Goal: Task Accomplishment & Management: Use online tool/utility

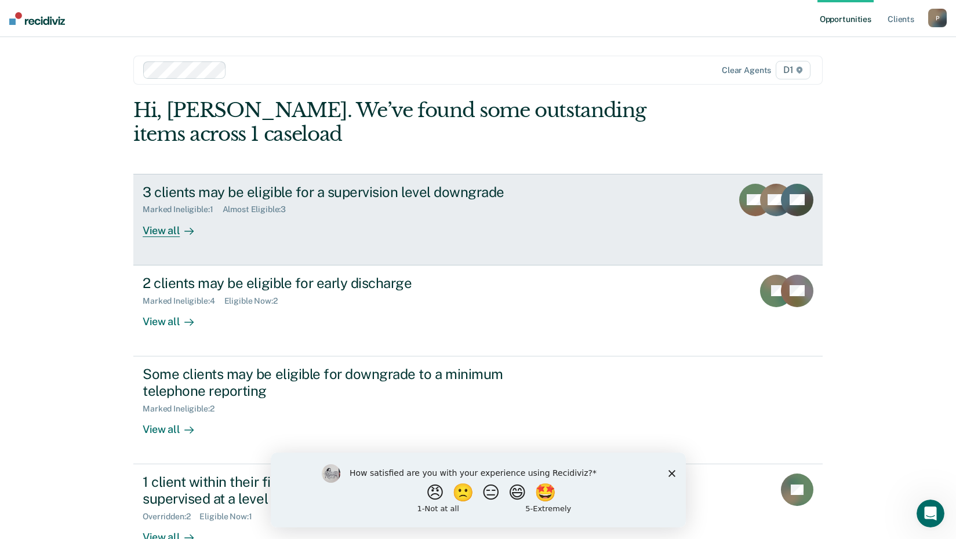
click at [155, 232] on div "View all" at bounding box center [175, 226] width 65 height 23
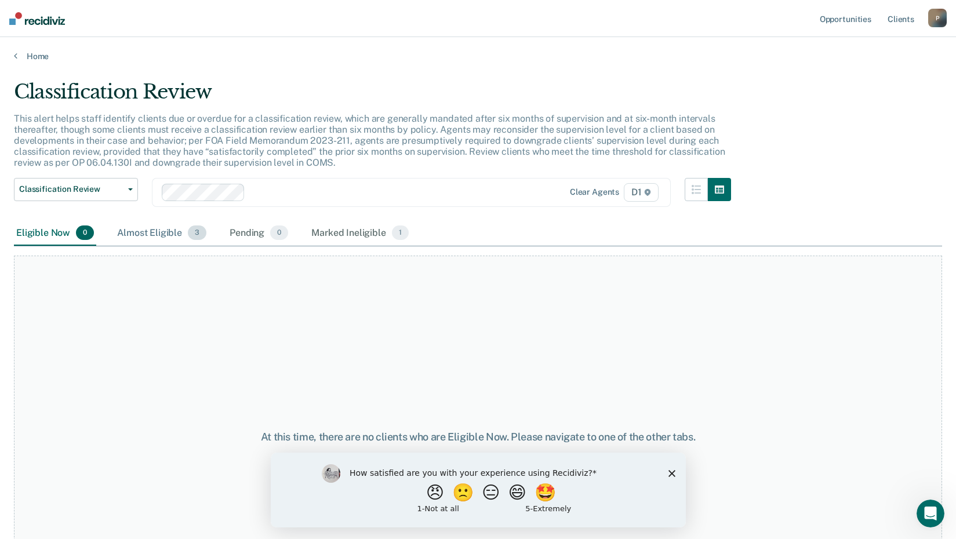
click at [165, 235] on div "Almost Eligible 3" at bounding box center [162, 234] width 94 height 26
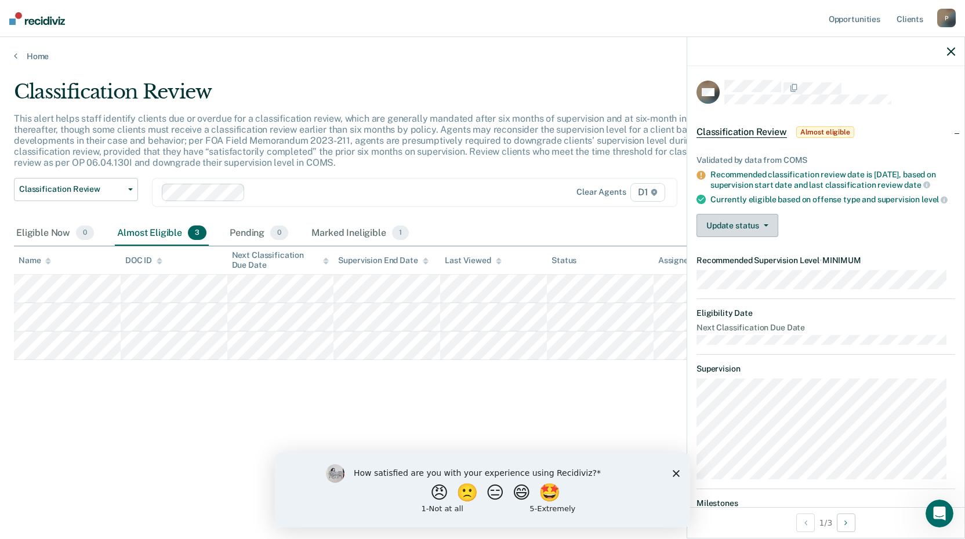
click at [762, 227] on span "button" at bounding box center [763, 225] width 9 height 2
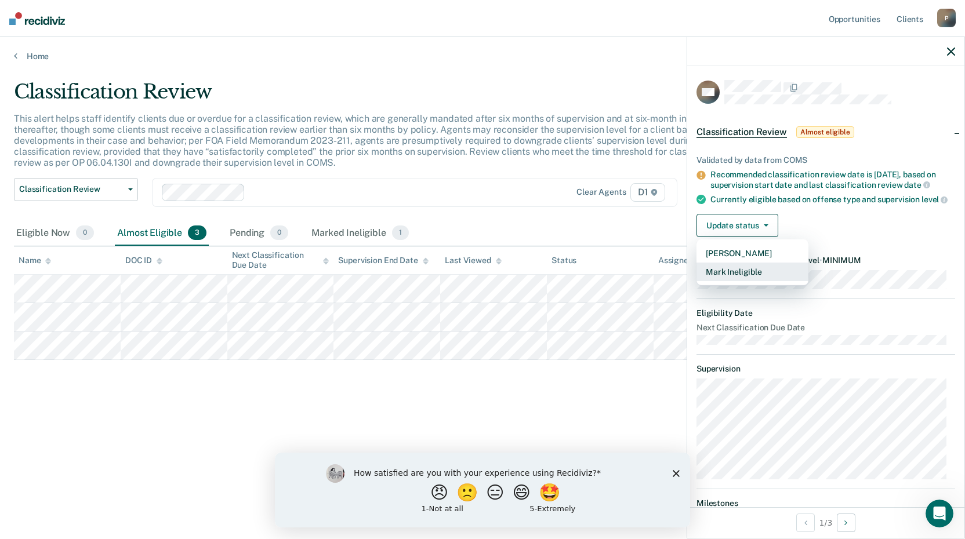
click at [757, 281] on button "Mark Ineligible" at bounding box center [752, 272] width 112 height 19
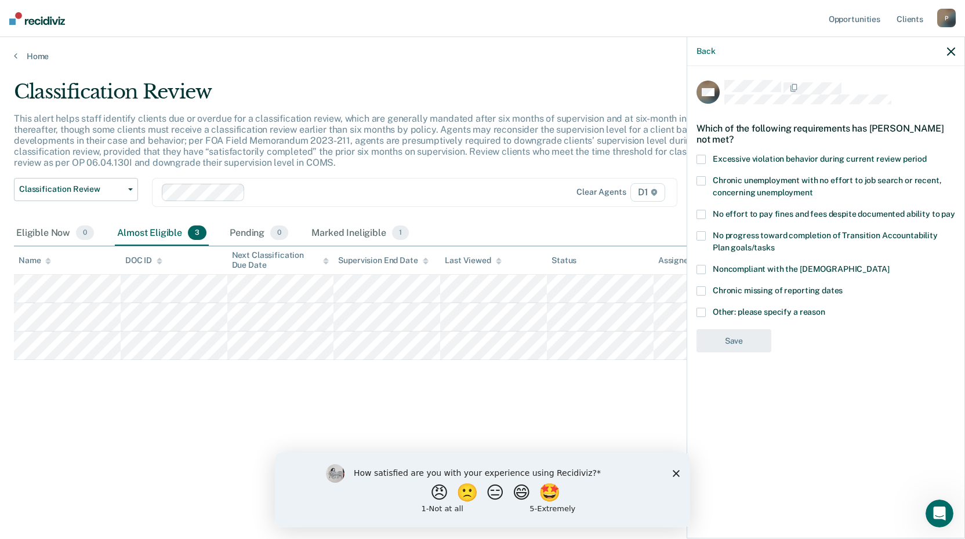
click at [699, 312] on span at bounding box center [700, 312] width 9 height 9
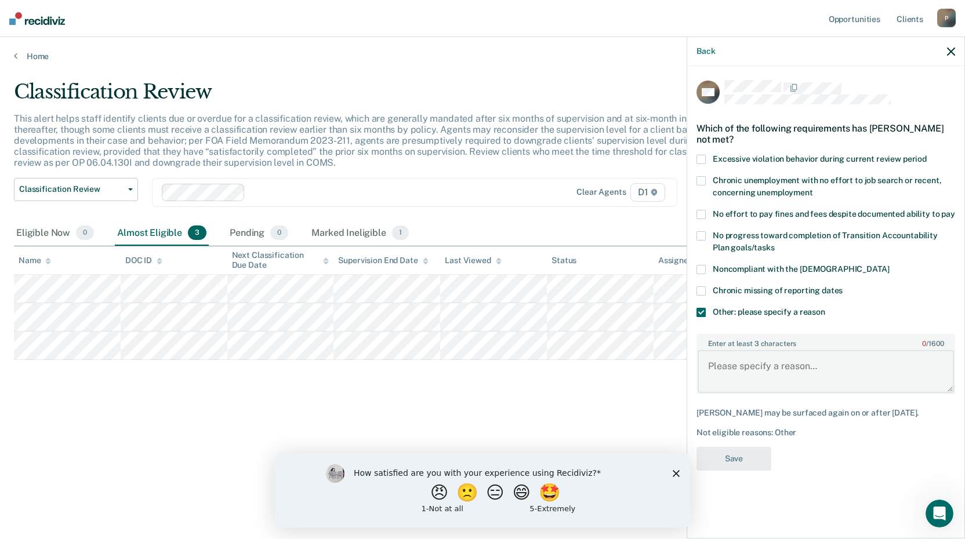
click at [758, 369] on textarea "Enter at least 3 characters 0 / 1600" at bounding box center [825, 371] width 256 height 43
click at [726, 364] on textarea "Enter at least 3 characters 0 / 1600" at bounding box center [825, 371] width 256 height 43
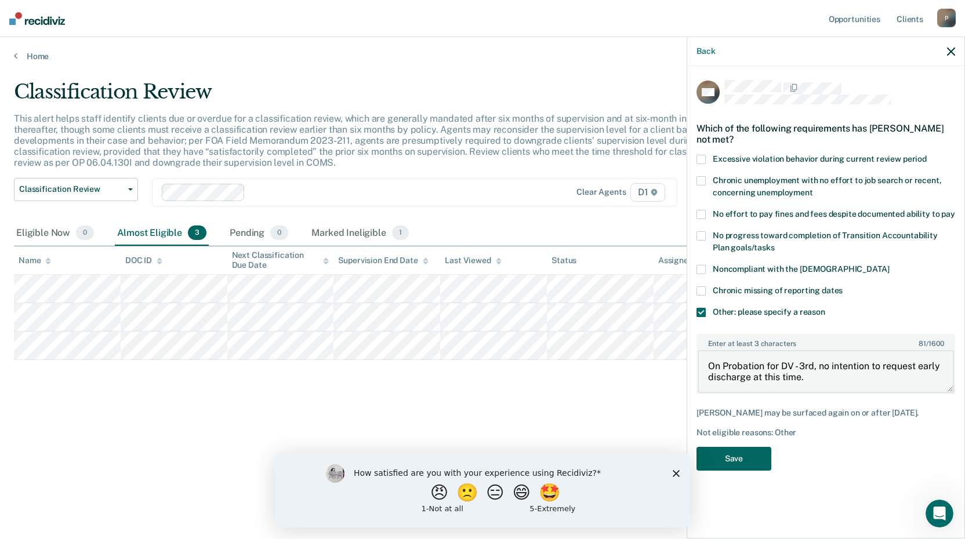
type textarea "On Probation for DV - 3rd, no intention to request early discharge at this time."
click at [747, 457] on button "Save" at bounding box center [733, 459] width 75 height 24
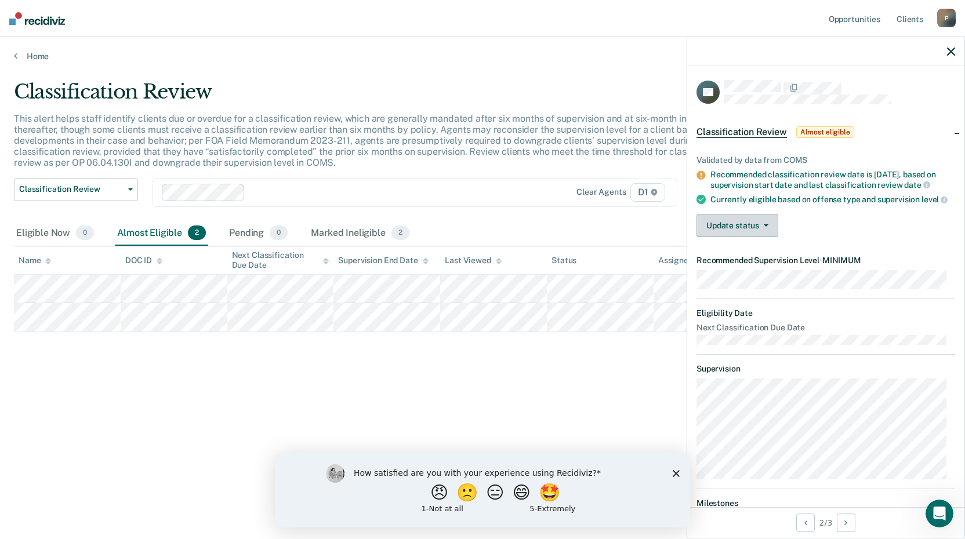
click at [769, 237] on button "Update status" at bounding box center [737, 225] width 82 height 23
click at [757, 237] on button "Update status" at bounding box center [737, 225] width 82 height 23
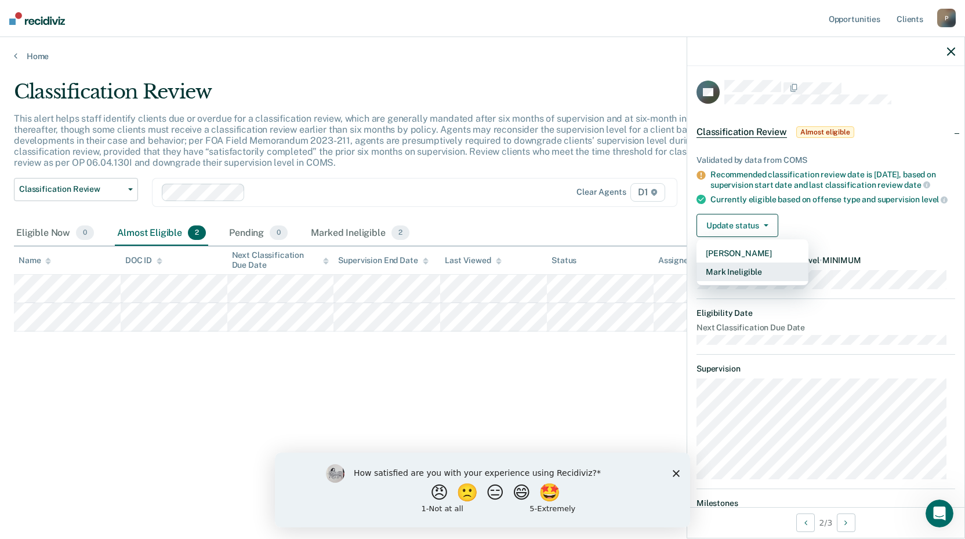
click at [743, 281] on button "Mark Ineligible" at bounding box center [752, 272] width 112 height 19
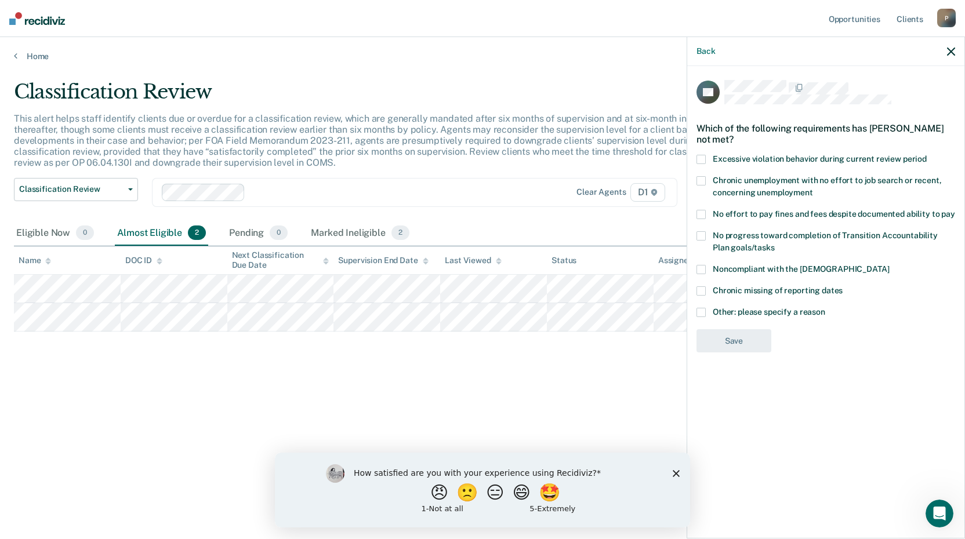
click at [702, 311] on span at bounding box center [700, 312] width 9 height 9
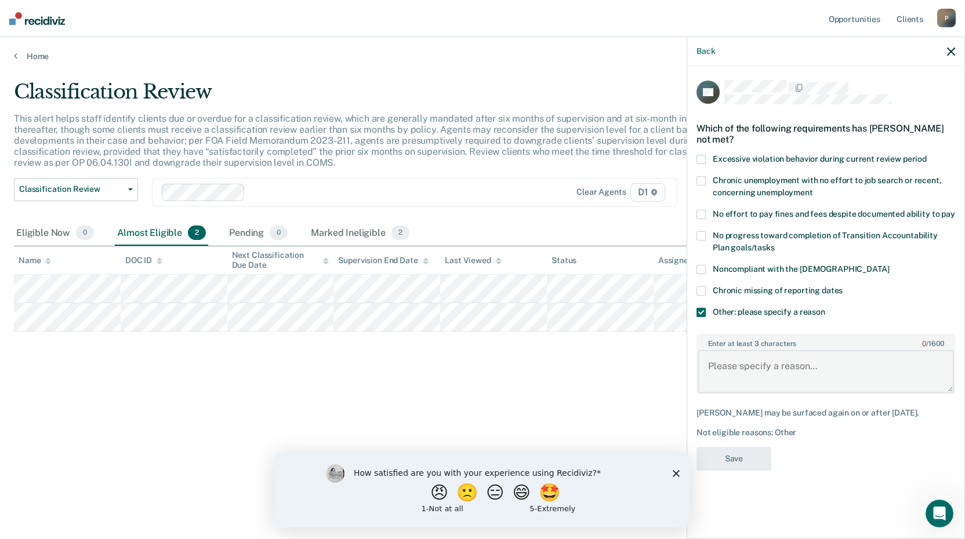
click at [738, 369] on textarea "Enter at least 3 characters 0 / 1600" at bounding box center [825, 371] width 256 height 43
type textarea "A"
type textarea "N"
type textarea "O"
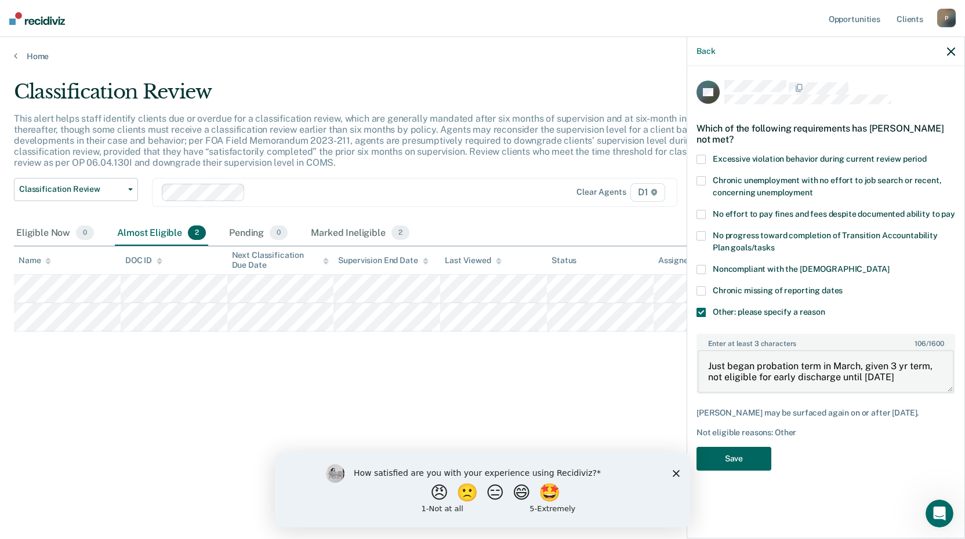
type textarea "Just began probation term in March, given 3 yr term, not eligible for early dis…"
click at [743, 455] on button "Save" at bounding box center [733, 459] width 75 height 24
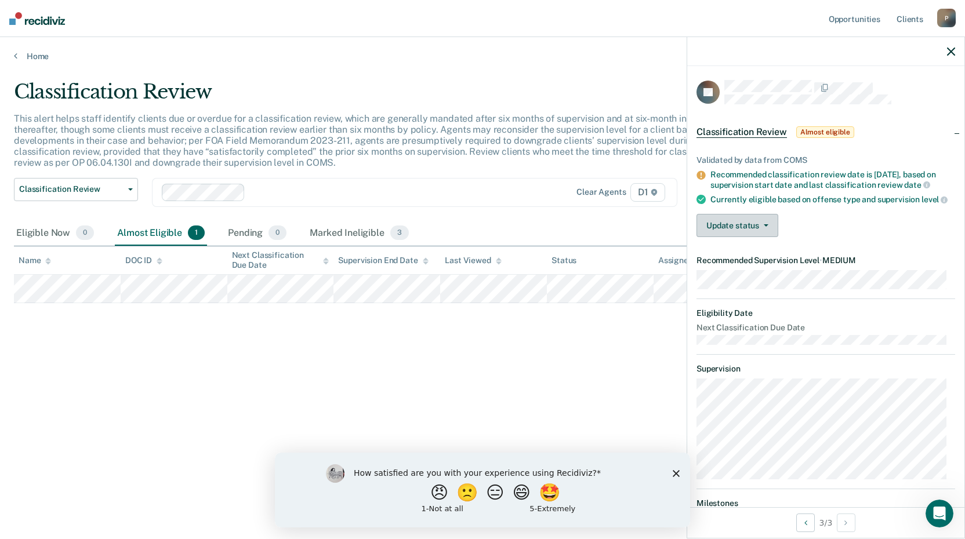
click at [760, 227] on span "button" at bounding box center [763, 225] width 9 height 2
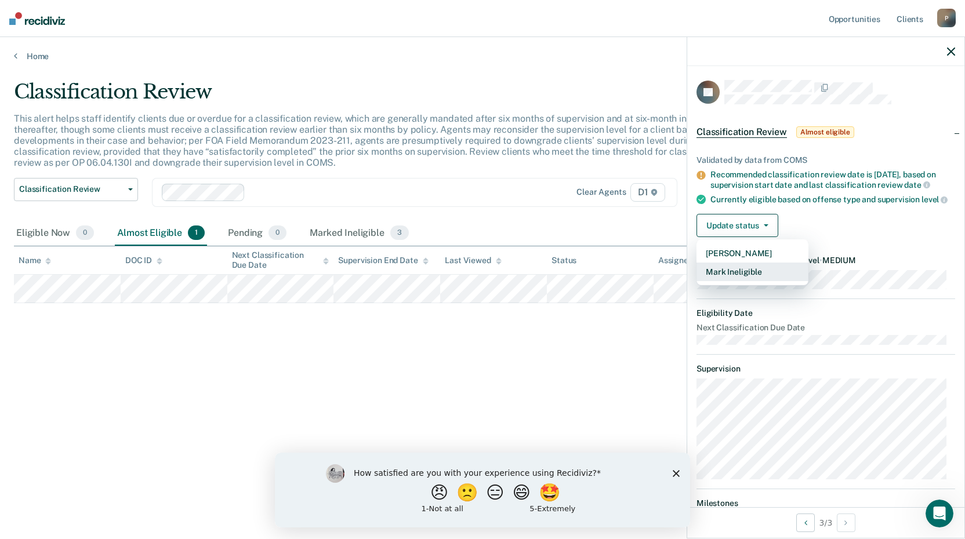
click at [747, 281] on button "Mark Ineligible" at bounding box center [752, 272] width 112 height 19
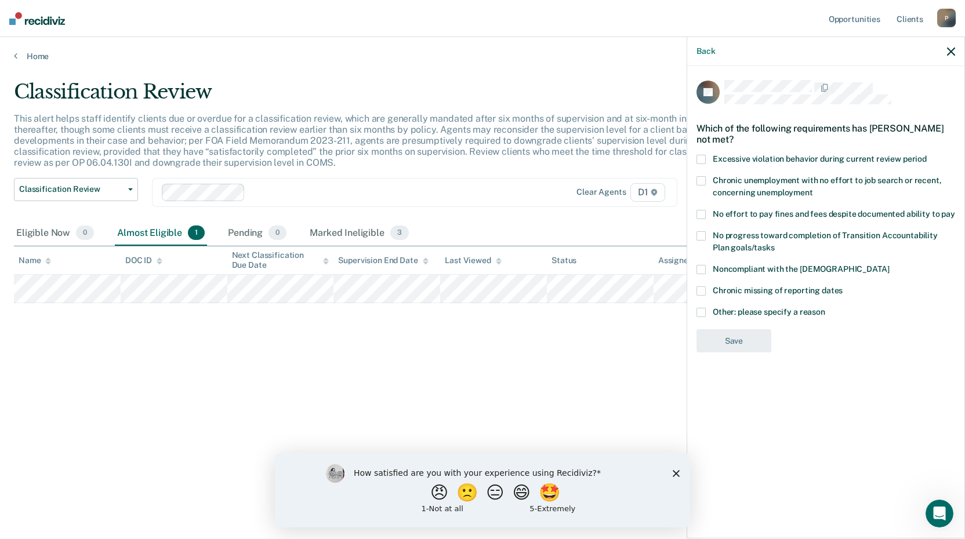
click at [700, 314] on span at bounding box center [700, 312] width 9 height 9
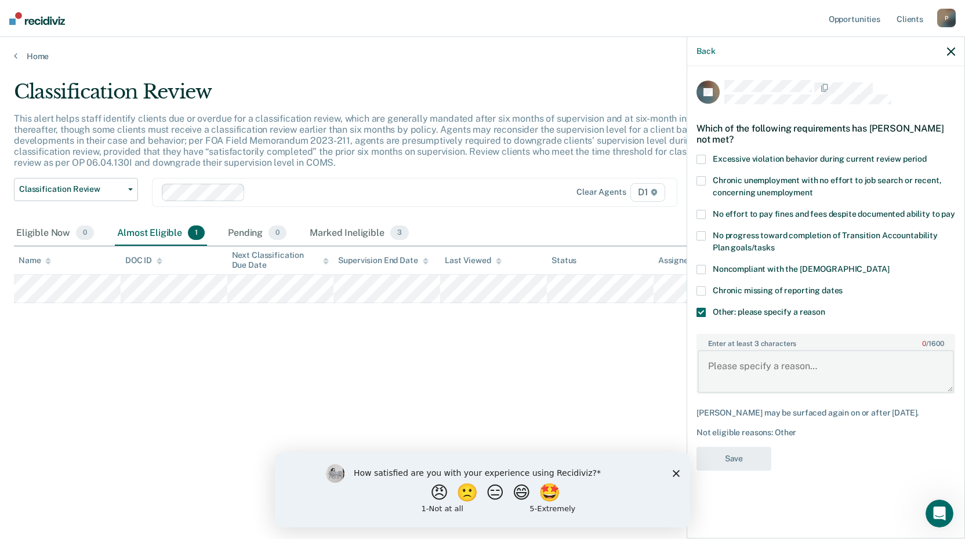
click at [742, 372] on textarea "Enter at least 3 characters 0 / 1600" at bounding box center [825, 371] width 256 height 43
type textarea "Not eligible for early discharge until at least [DATE]."
click at [738, 469] on button "Save" at bounding box center [733, 459] width 75 height 24
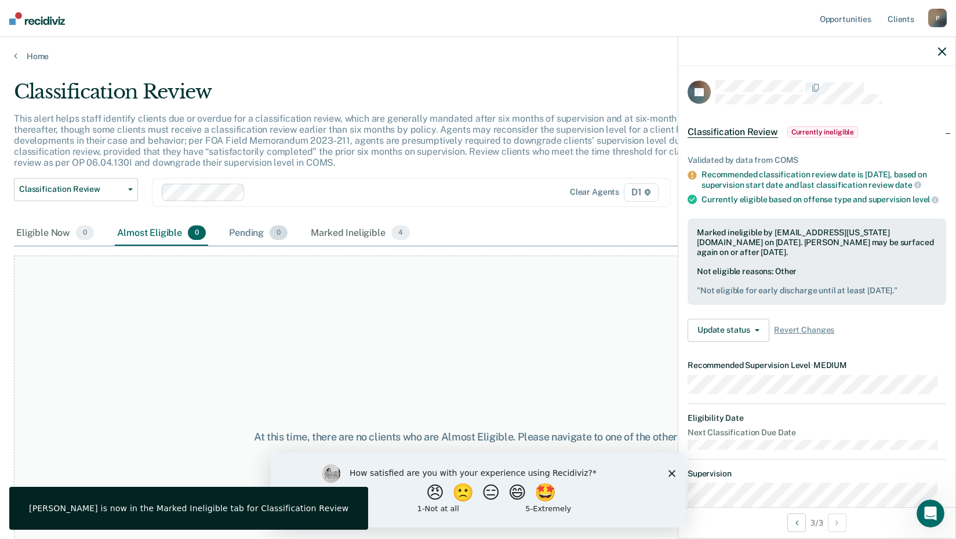
click at [250, 234] on div "Pending 0" at bounding box center [258, 234] width 63 height 26
click at [355, 231] on div "Marked Ineligible 4" at bounding box center [360, 234] width 104 height 26
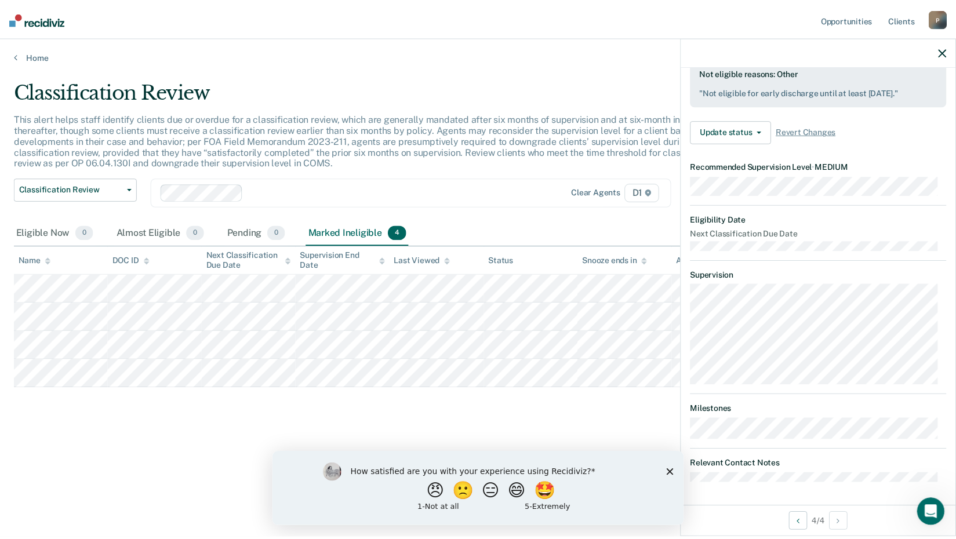
scroll to position [217, 0]
click at [41, 53] on link "Home" at bounding box center [482, 56] width 937 height 10
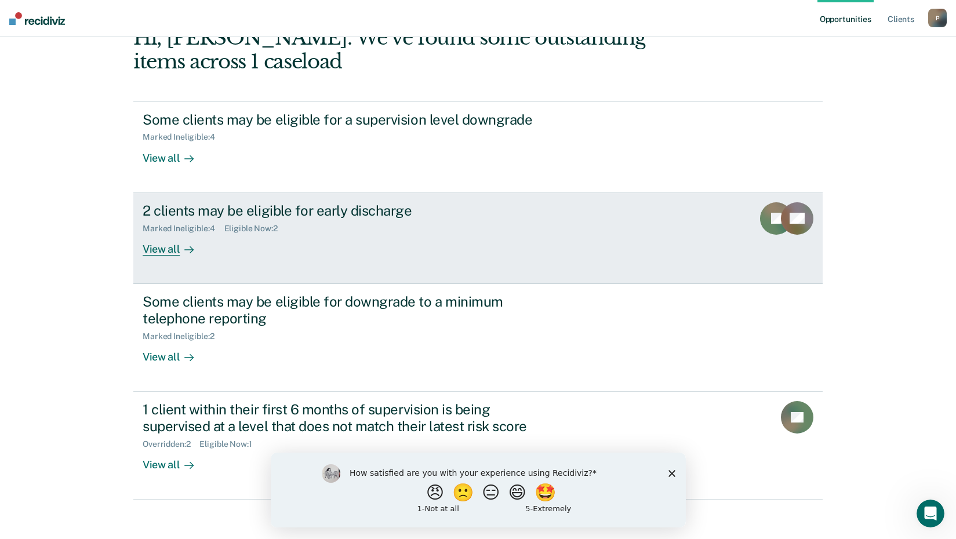
scroll to position [79, 0]
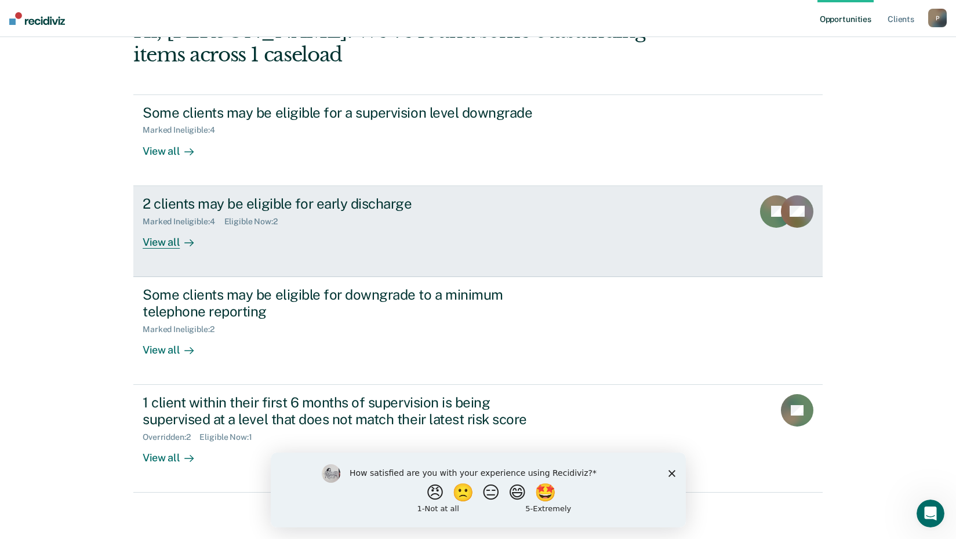
click at [170, 245] on div "View all" at bounding box center [175, 237] width 65 height 23
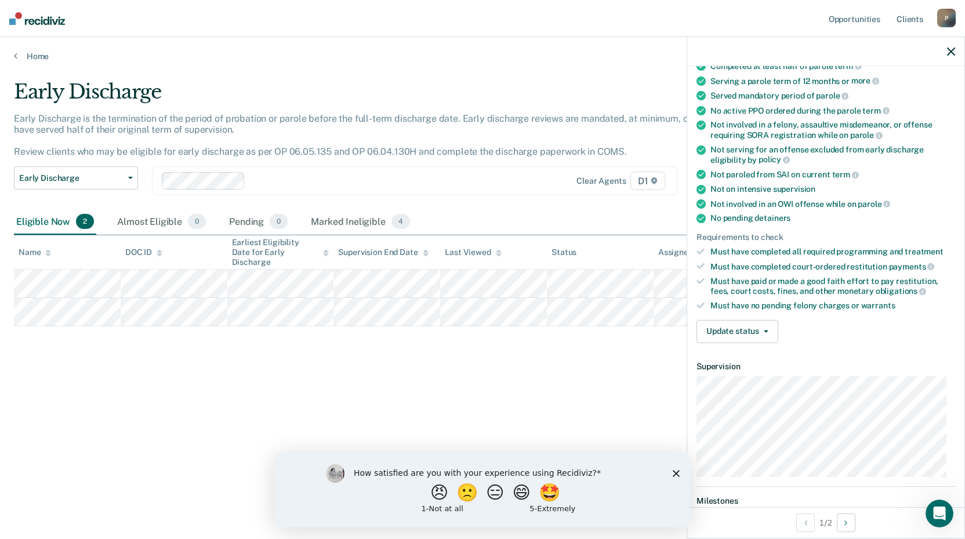
scroll to position [116, 0]
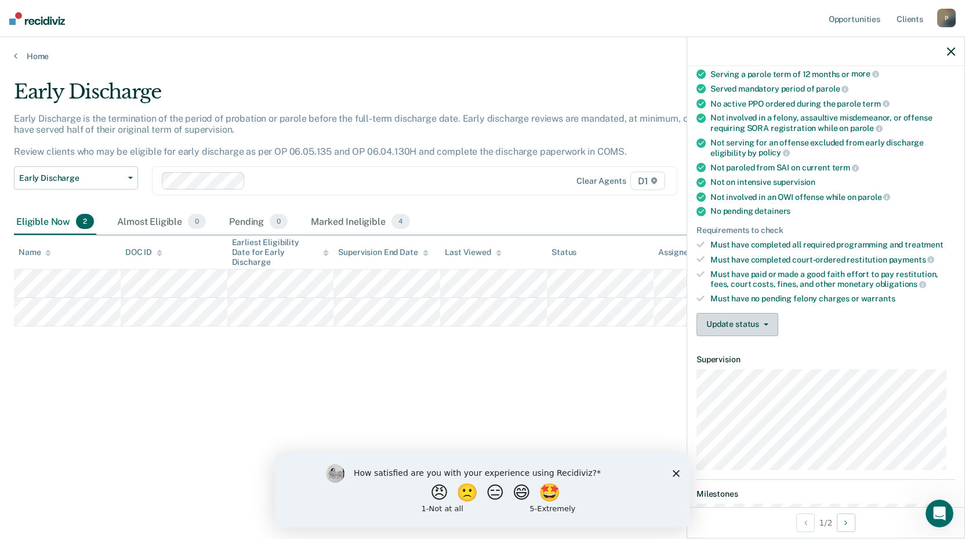
click at [758, 319] on button "Update status" at bounding box center [737, 324] width 82 height 23
click at [769, 324] on button "Update status" at bounding box center [737, 324] width 82 height 23
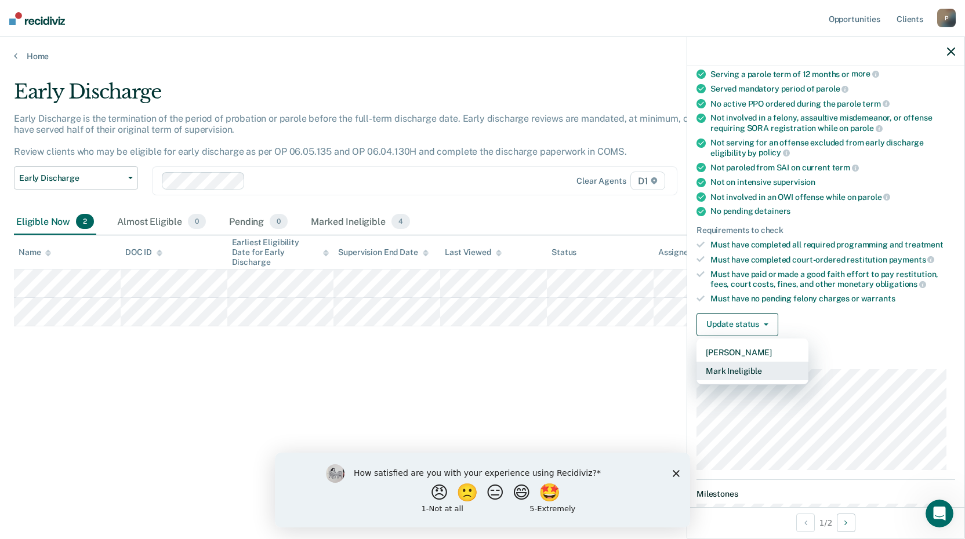
click at [762, 370] on button "Mark Ineligible" at bounding box center [752, 371] width 112 height 19
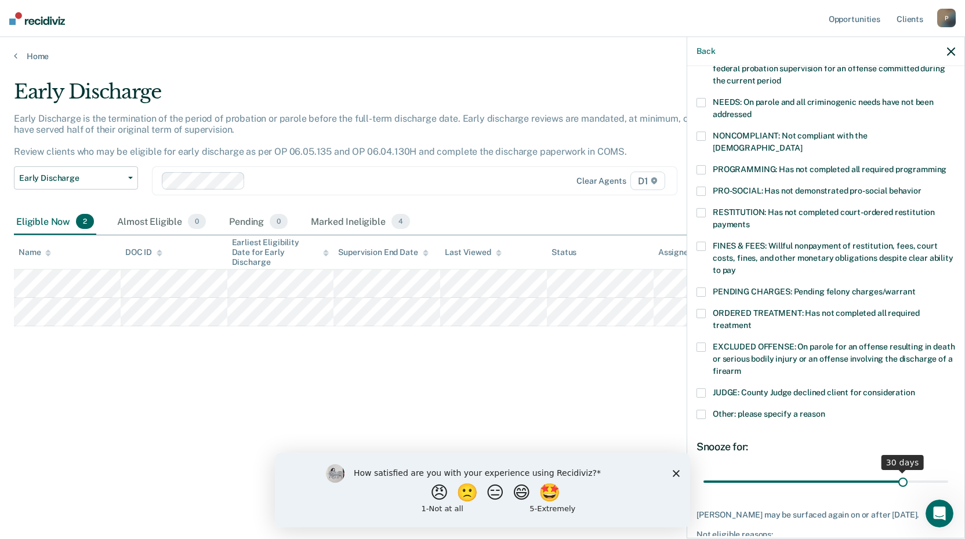
scroll to position [223, 0]
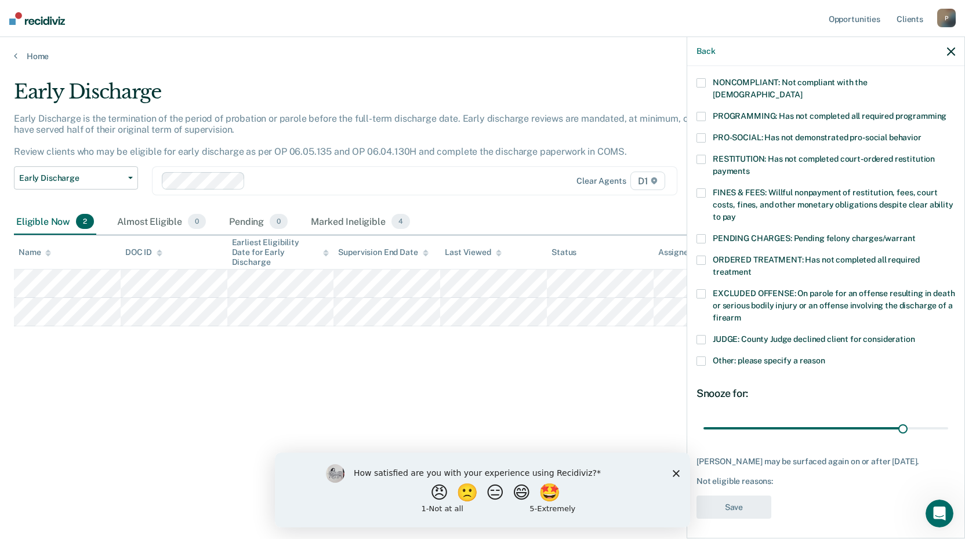
click at [704, 357] on span at bounding box center [700, 361] width 9 height 9
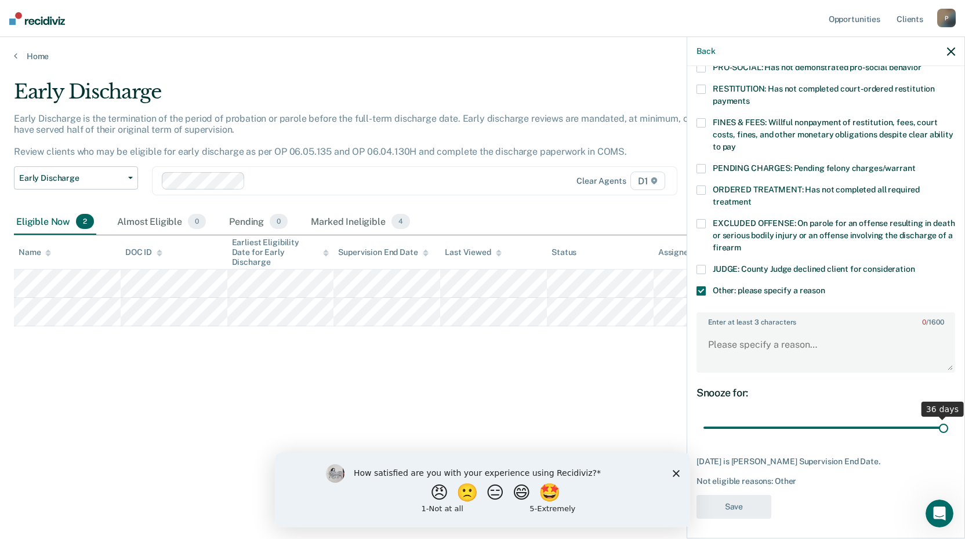
scroll to position [284, 0]
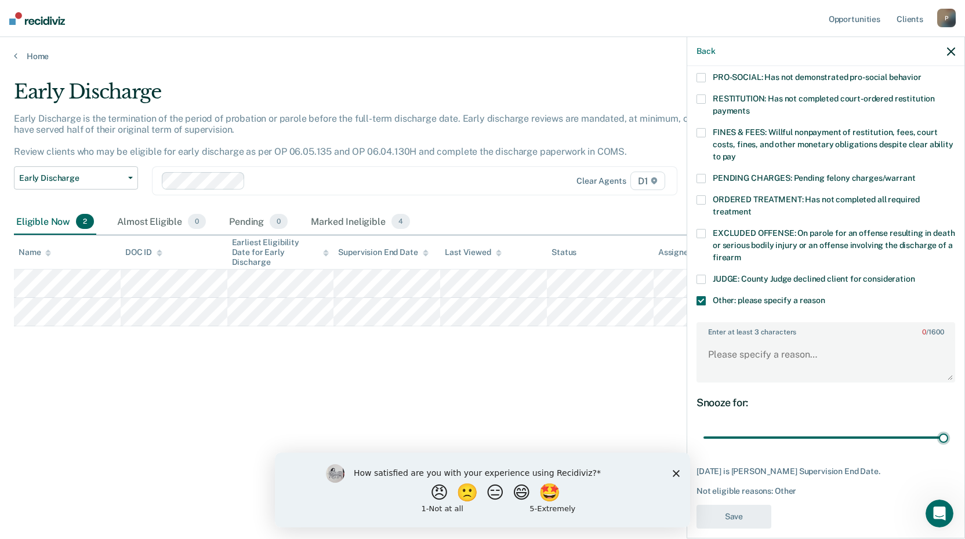
drag, startPoint x: 896, startPoint y: 416, endPoint x: 942, endPoint y: 392, distance: 51.4
type input "36"
click at [948, 428] on input "range" at bounding box center [825, 438] width 245 height 20
click at [764, 350] on textarea "Enter at least 3 characters 0 / 1600" at bounding box center [825, 360] width 256 height 43
type textarea "Given minimum 1 yr parole term, will not request early discharge."
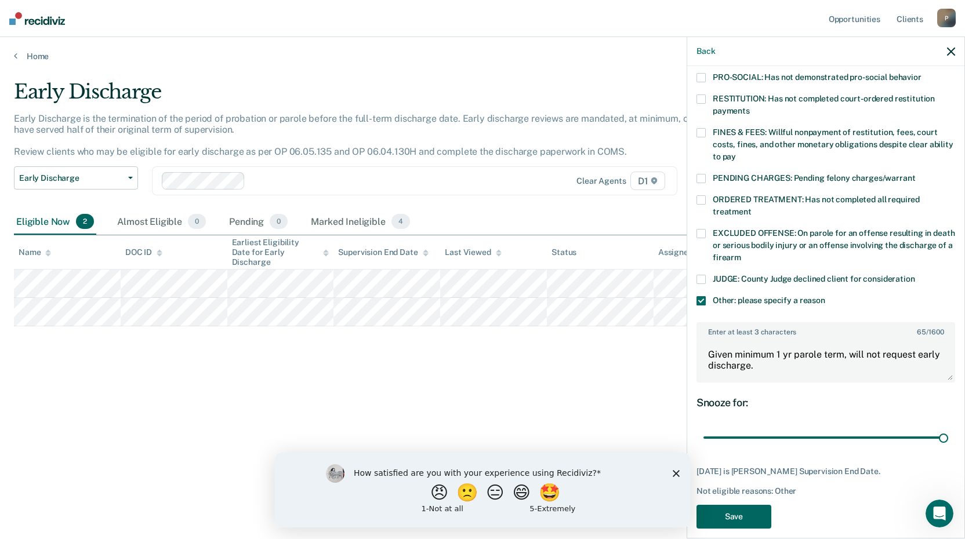
click at [763, 505] on button "Save" at bounding box center [733, 517] width 75 height 24
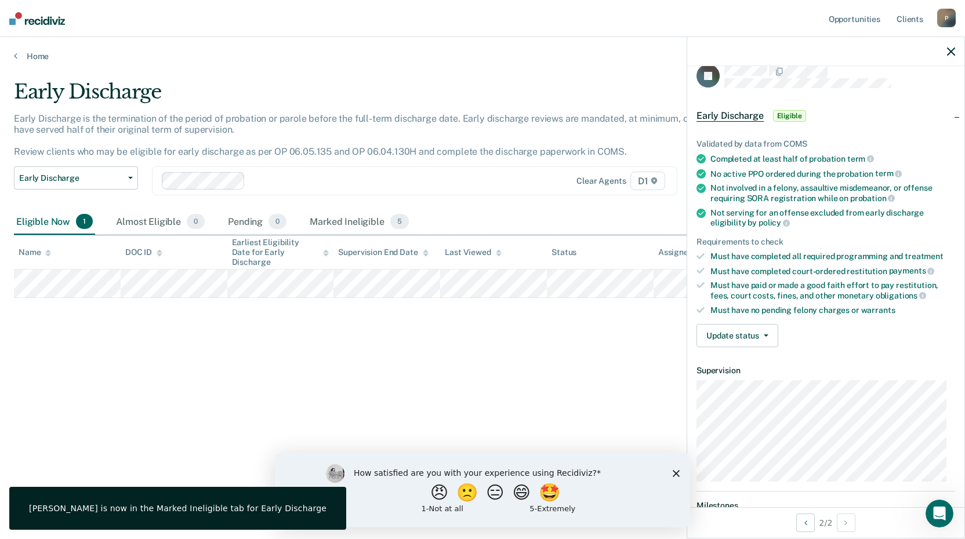
scroll to position [7, 0]
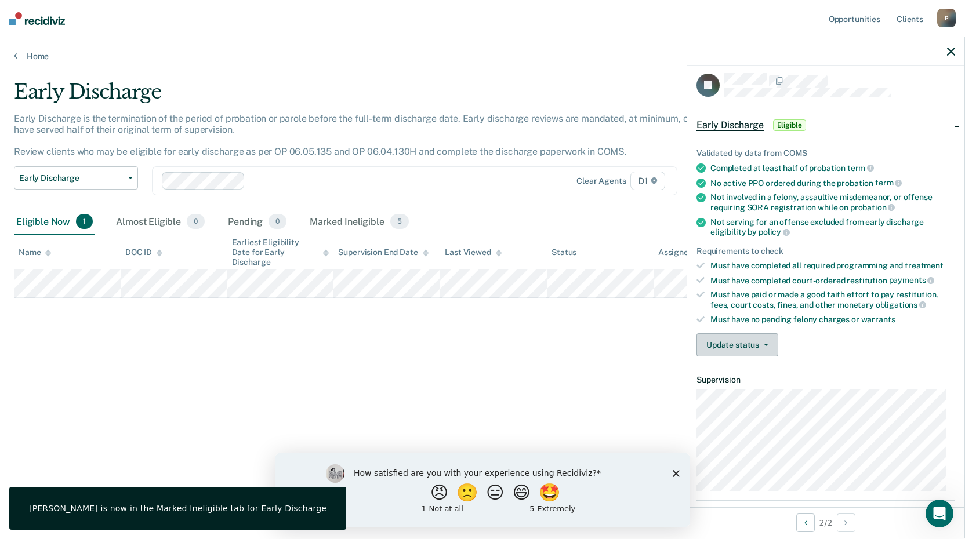
click at [754, 343] on button "Update status" at bounding box center [737, 344] width 82 height 23
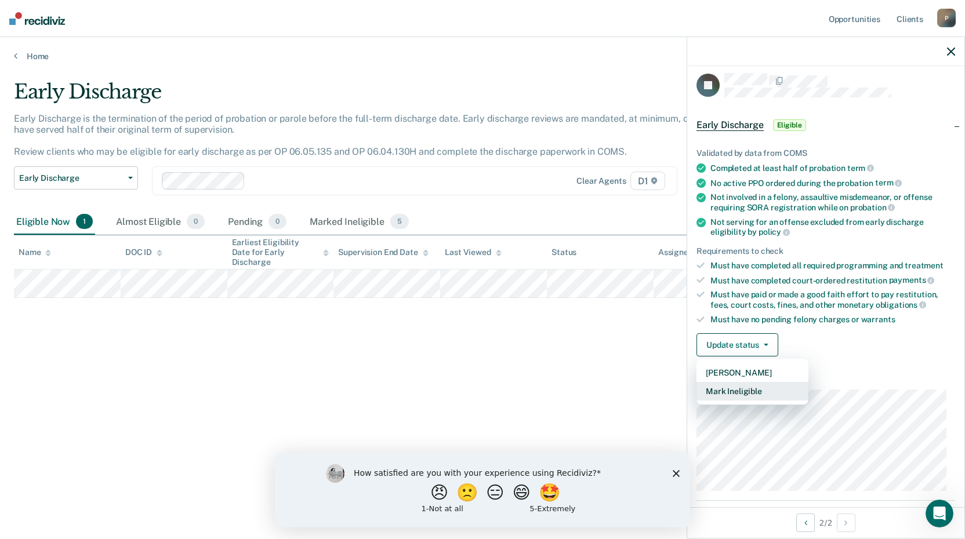
click at [754, 389] on button "Mark Ineligible" at bounding box center [752, 391] width 112 height 19
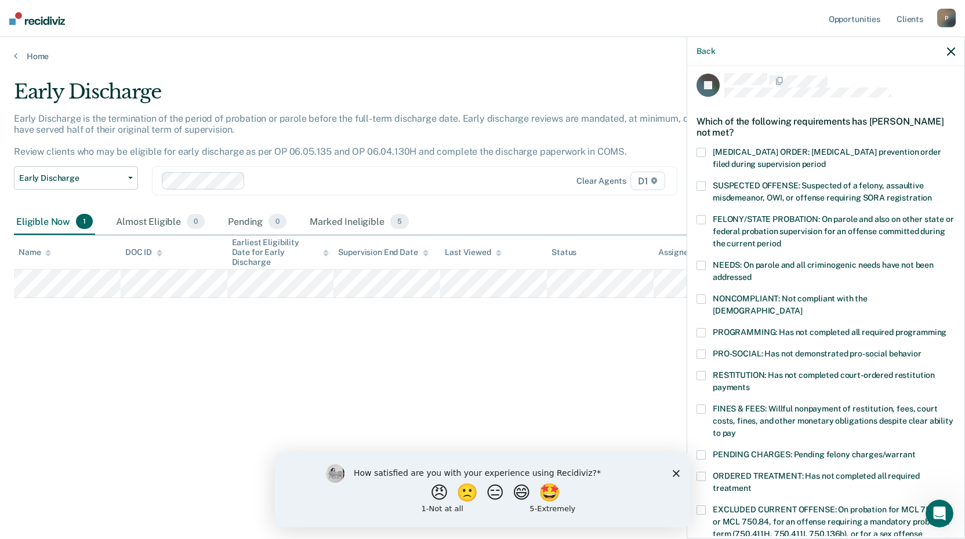
click at [697, 328] on span at bounding box center [700, 332] width 9 height 9
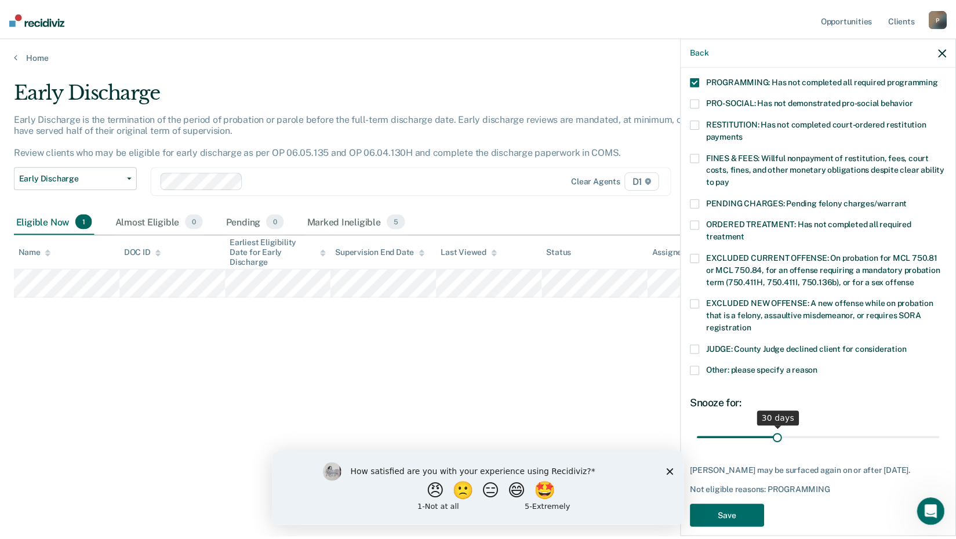
scroll to position [259, 0]
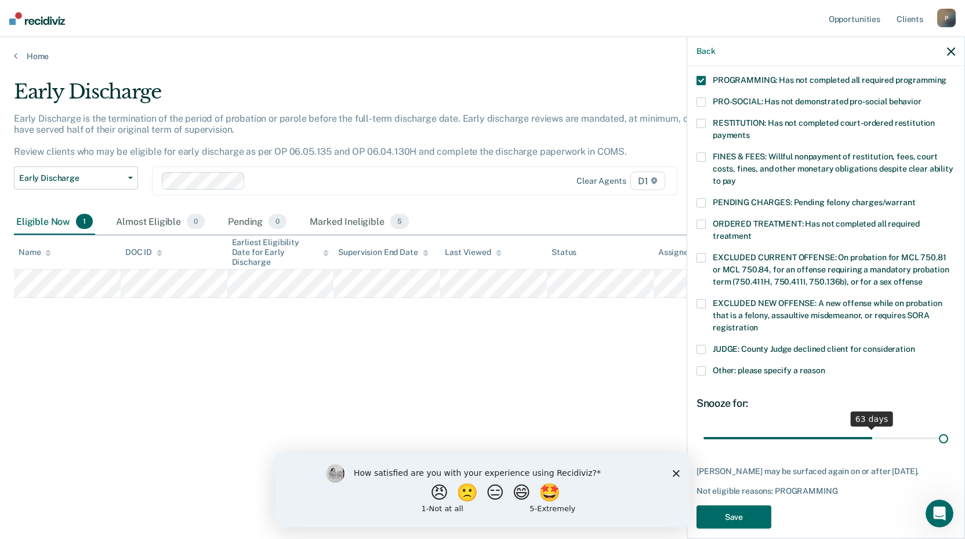
drag, startPoint x: 779, startPoint y: 422, endPoint x: 939, endPoint y: 434, distance: 160.0
type input "90"
click at [939, 434] on input "range" at bounding box center [825, 438] width 245 height 20
click at [746, 506] on button "Save" at bounding box center [733, 518] width 75 height 24
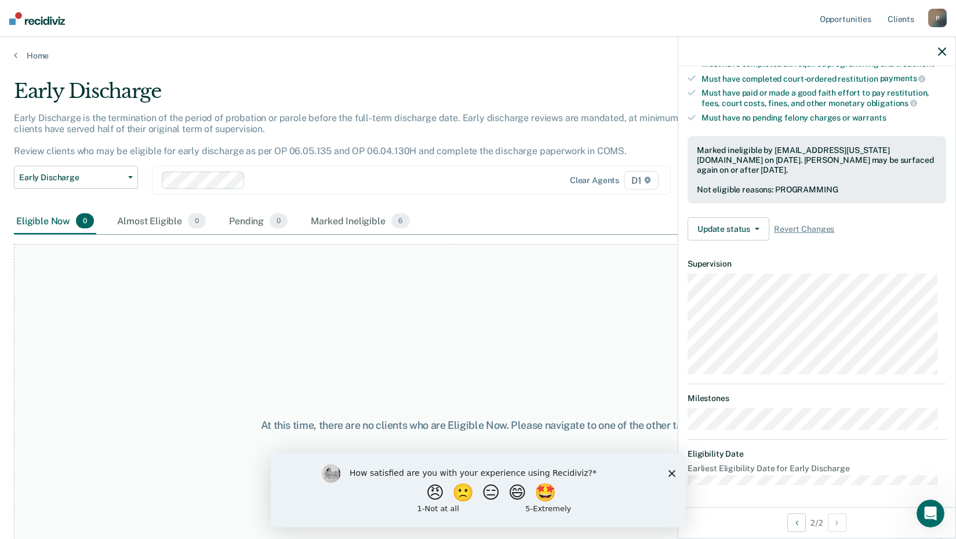
scroll to position [0, 0]
click at [39, 57] on link "Home" at bounding box center [478, 56] width 928 height 10
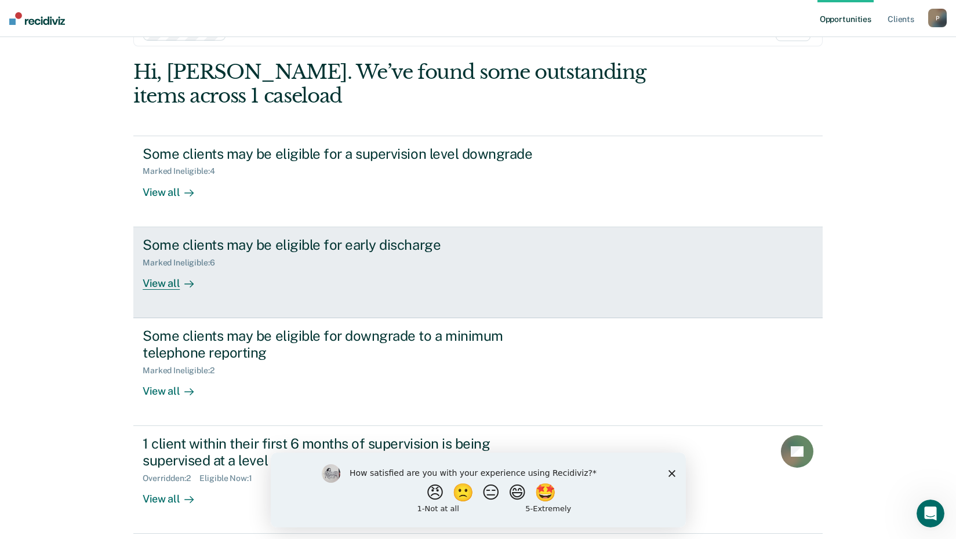
scroll to position [79, 0]
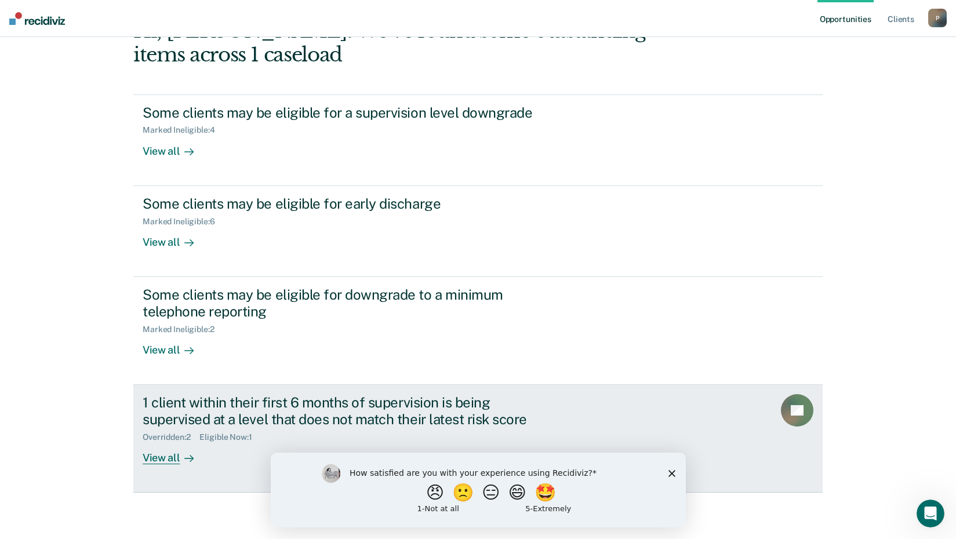
click at [175, 457] on div "View all" at bounding box center [175, 453] width 65 height 23
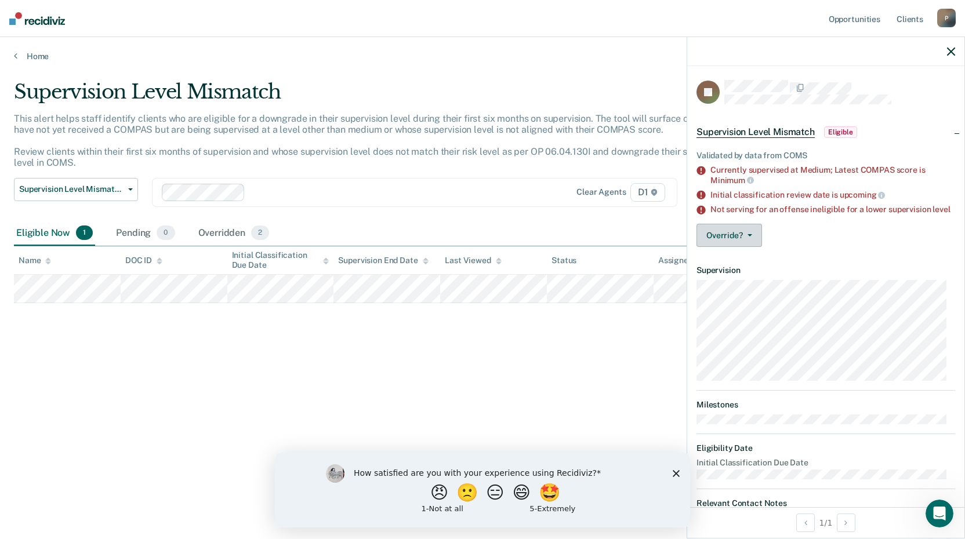
click at [747, 247] on button "Override?" at bounding box center [729, 235] width 66 height 23
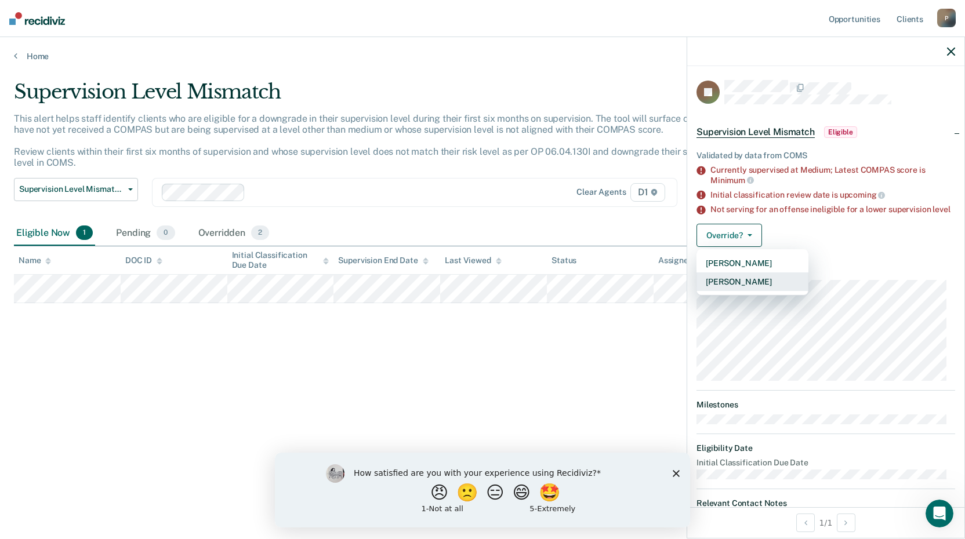
click at [761, 290] on button "[PERSON_NAME]" at bounding box center [752, 282] width 112 height 19
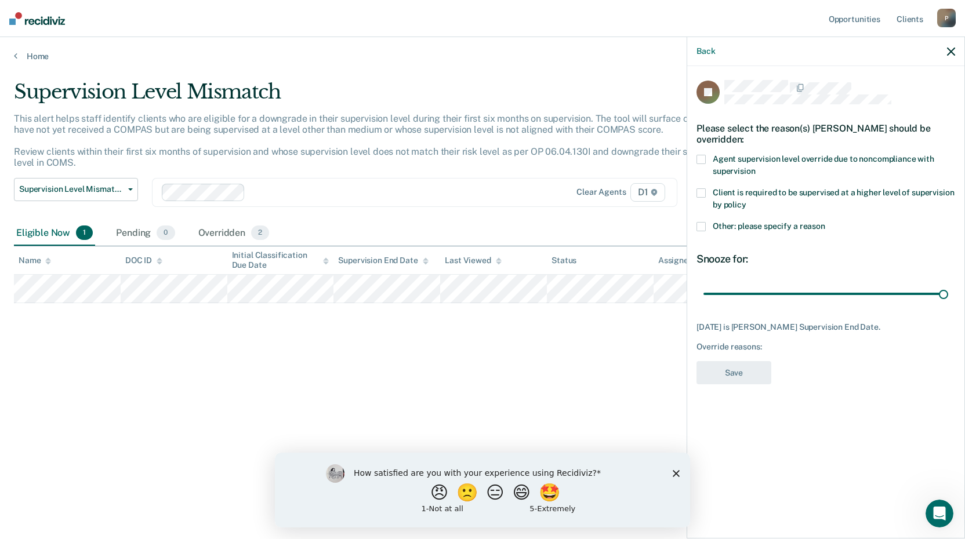
click at [699, 225] on span at bounding box center [700, 226] width 9 height 9
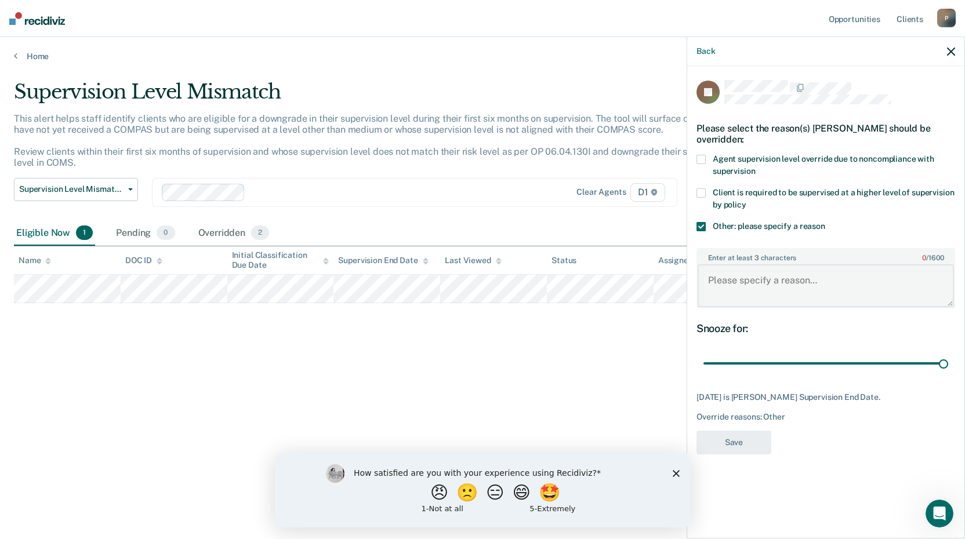
click at [751, 273] on textarea "Enter at least 3 characters 0 / 1600" at bounding box center [825, 285] width 256 height 43
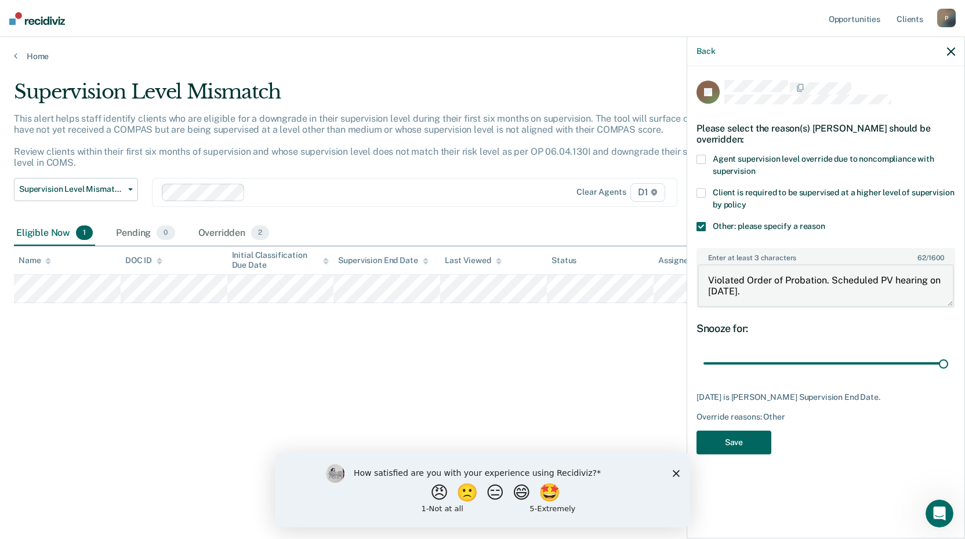
type textarea "Violated Order of Probation. Scheduled PV hearing on [DATE]."
click at [734, 442] on button "Save" at bounding box center [733, 443] width 75 height 24
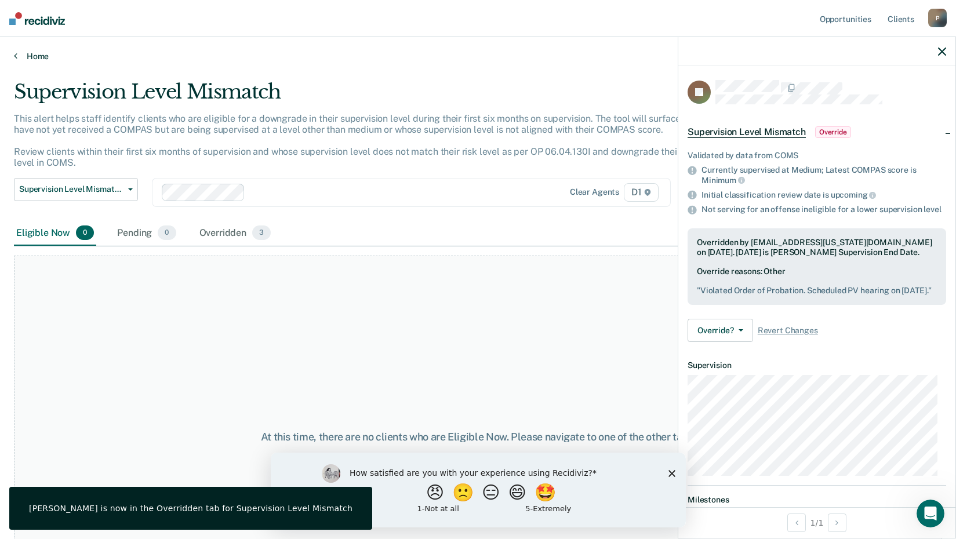
click at [50, 55] on link "Home" at bounding box center [478, 56] width 928 height 10
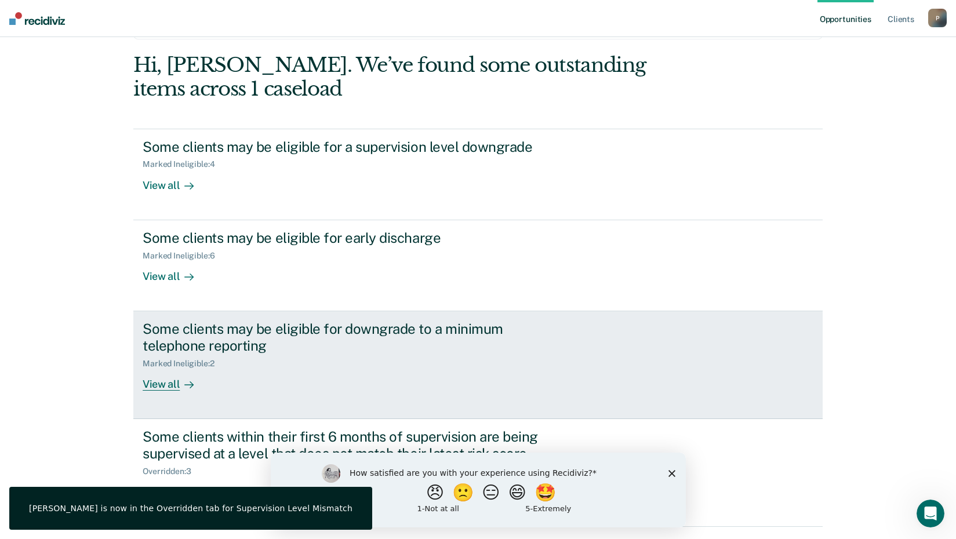
scroll to position [79, 0]
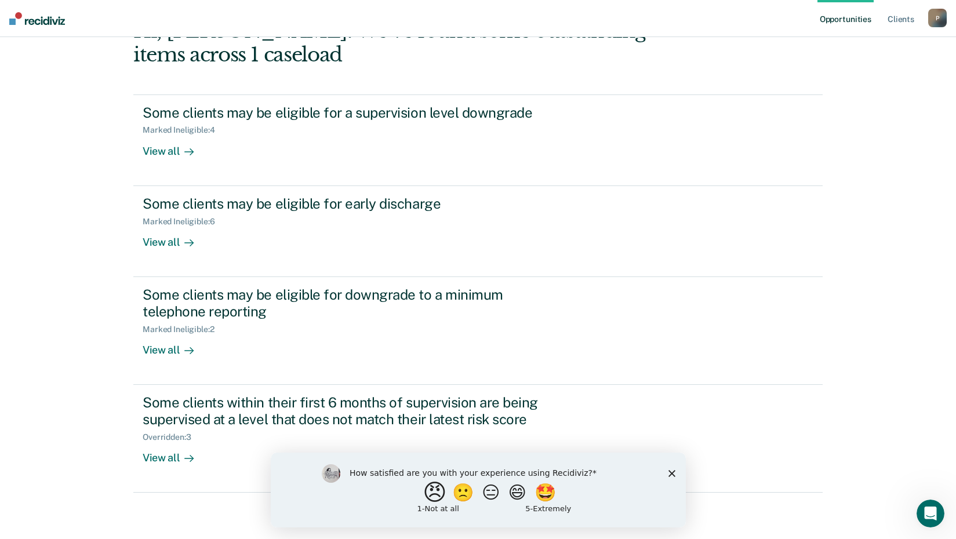
click at [422, 494] on button "😠" at bounding box center [435, 492] width 27 height 23
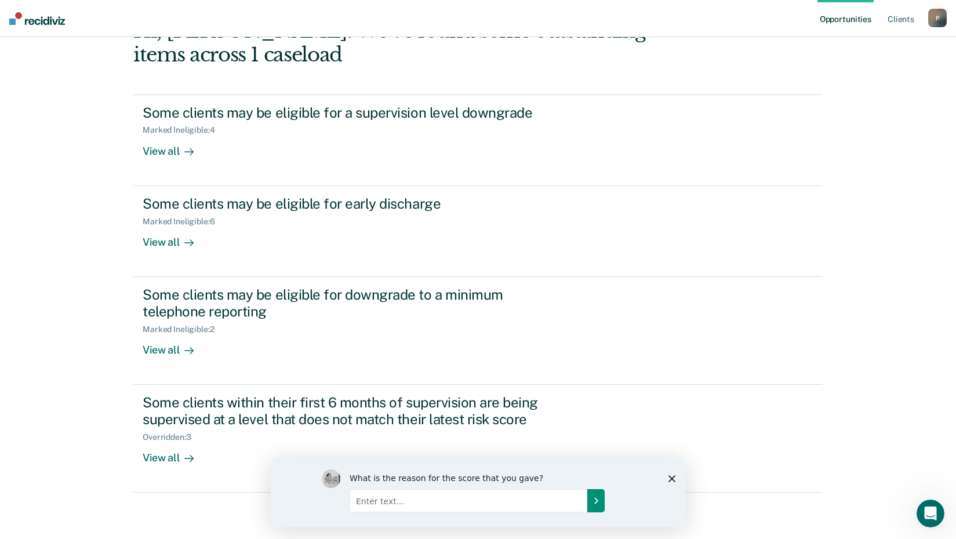
click at [600, 501] on icon "Submit your response" at bounding box center [595, 500] width 9 height 9
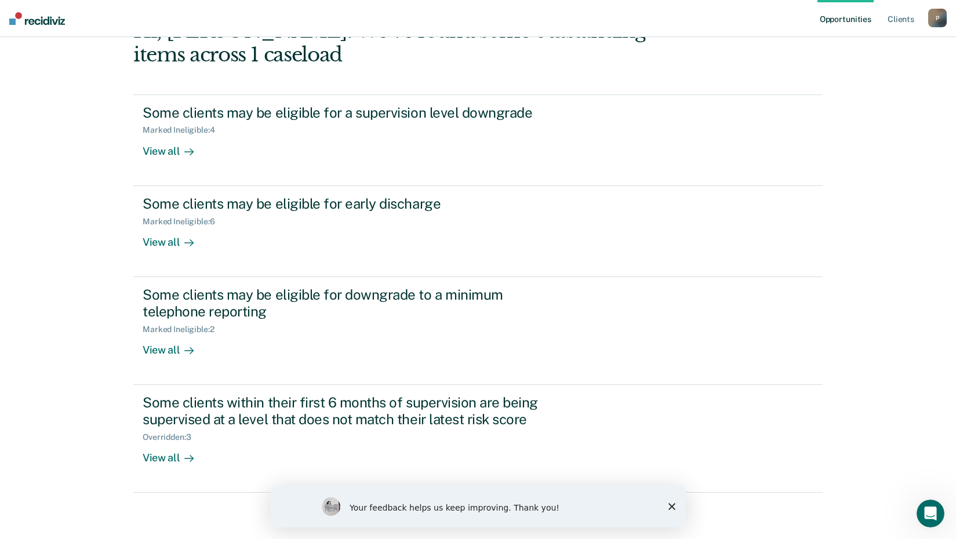
click at [682, 507] on div "Your feedback helps us keep improving. Thank you!" at bounding box center [477, 507] width 415 height 42
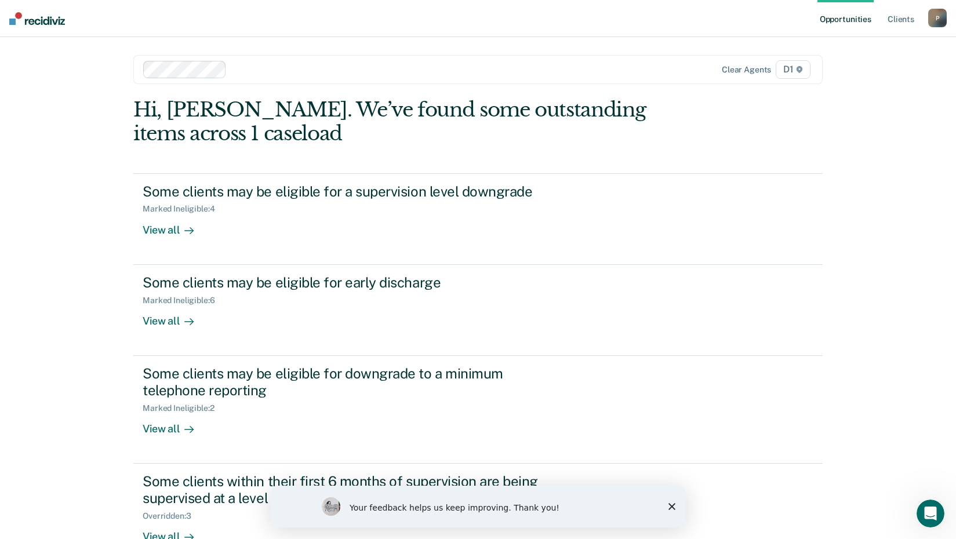
scroll to position [0, 0]
